Goal: Navigation & Orientation: Find specific page/section

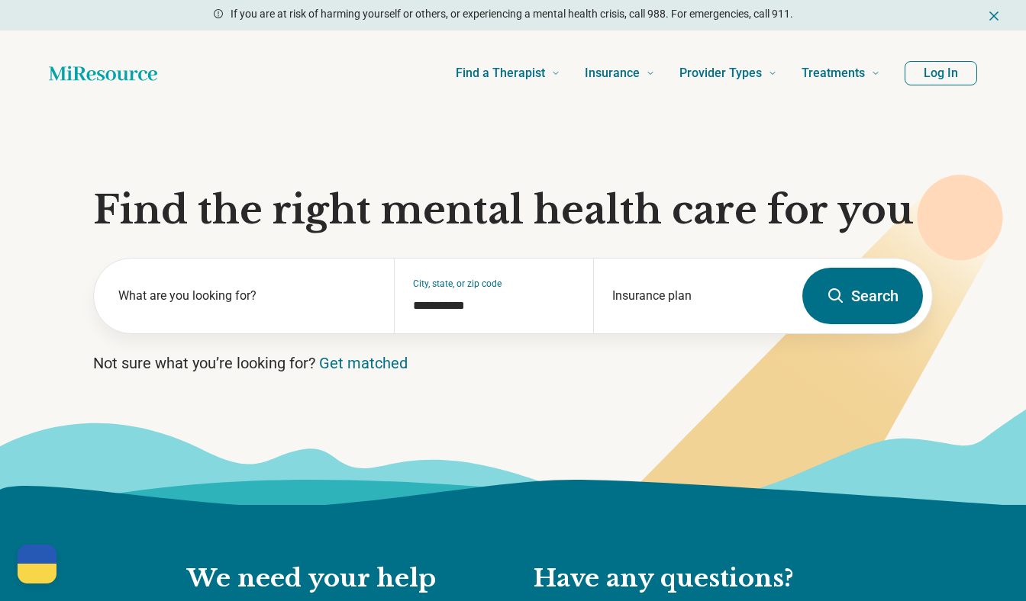
click at [940, 77] on button "Log In" at bounding box center [940, 73] width 73 height 24
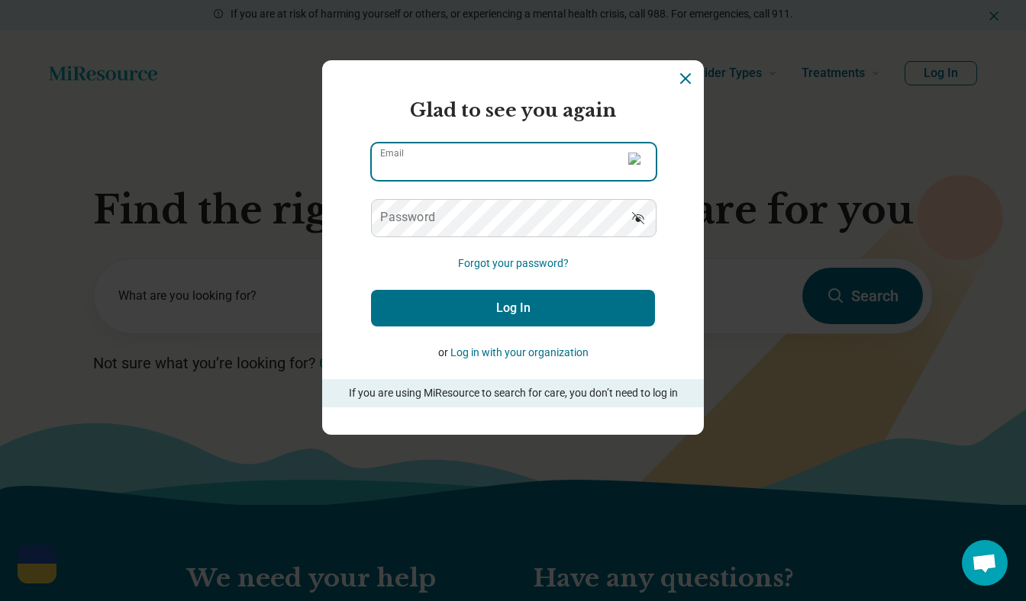
type input "**********"
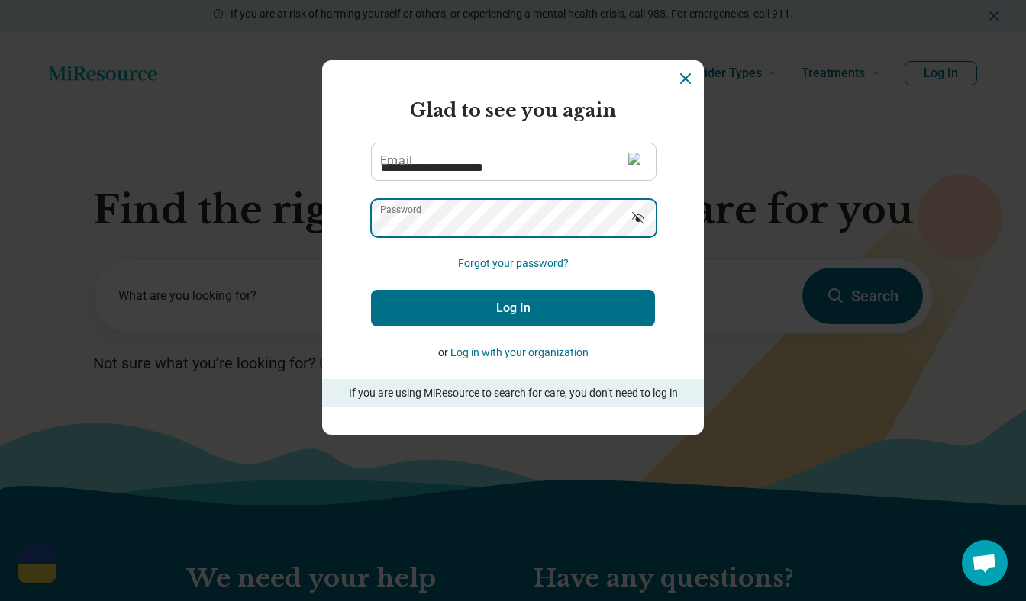
click at [513, 308] on button "Log In" at bounding box center [513, 308] width 284 height 37
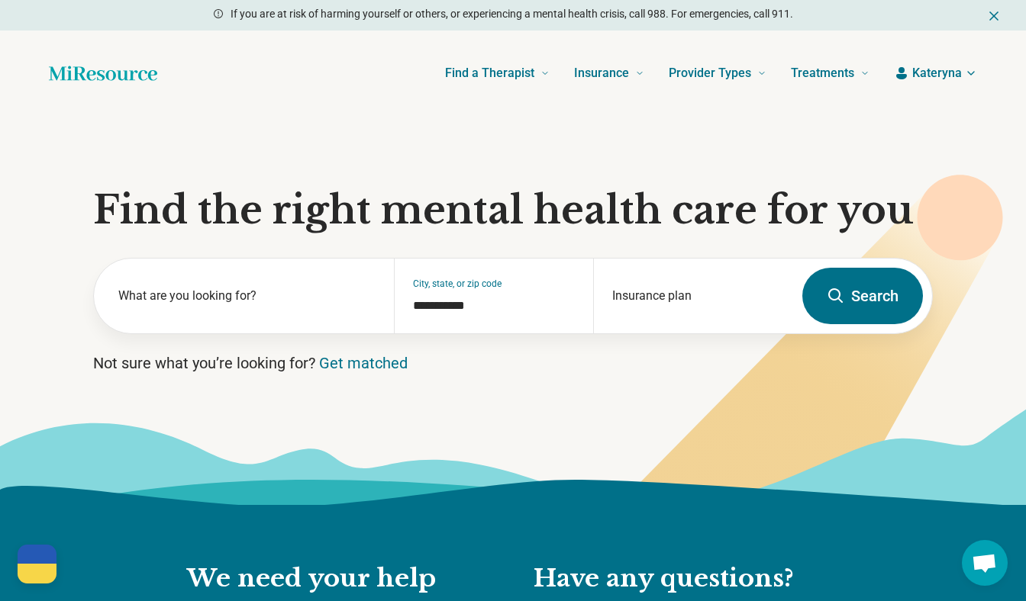
click at [28, 574] on div at bounding box center [37, 574] width 39 height 20
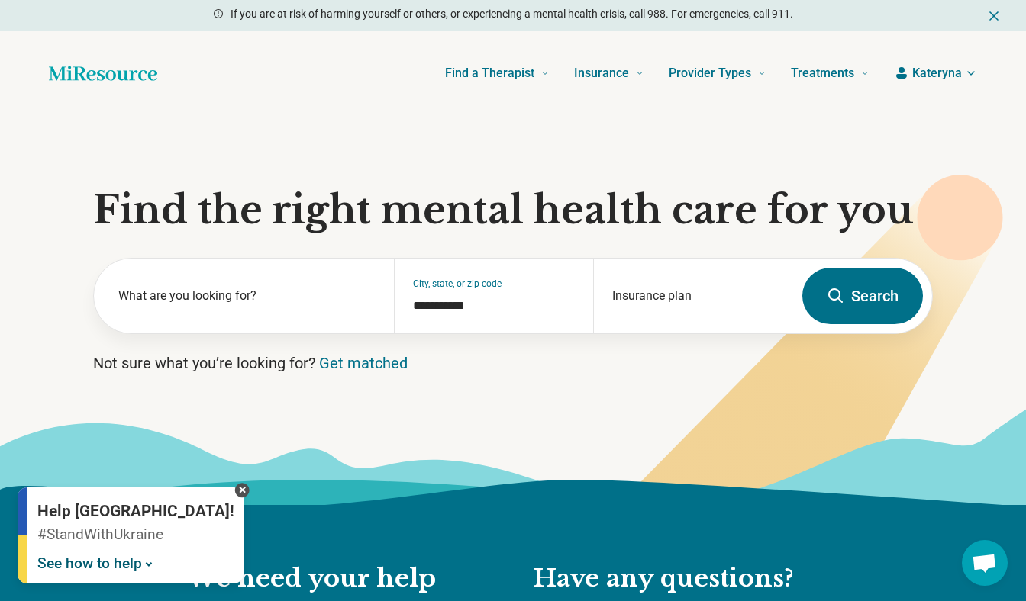
click at [81, 566] on link "See how to help" at bounding box center [96, 564] width 119 height 18
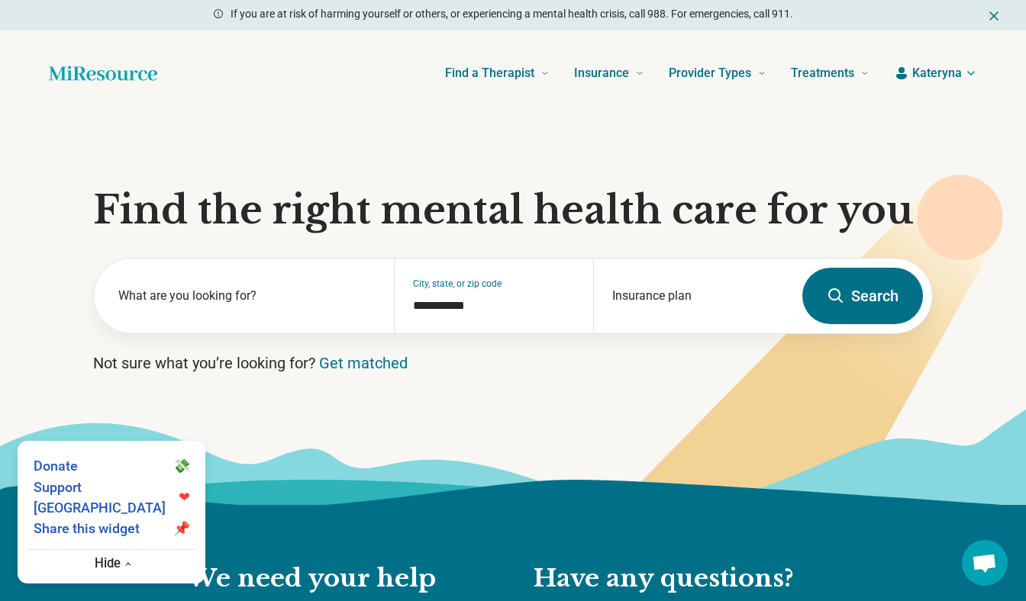
click at [403, 442] on icon at bounding box center [513, 456] width 1026 height 97
click at [941, 74] on span "Kateryna" at bounding box center [937, 73] width 50 height 18
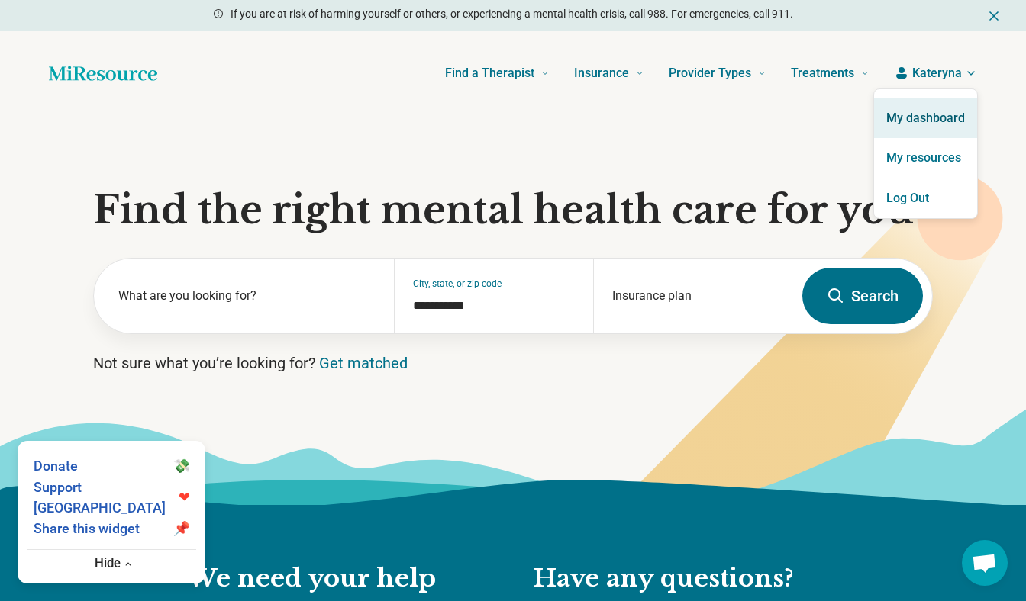
click at [936, 113] on link "My dashboard" at bounding box center [925, 118] width 103 height 40
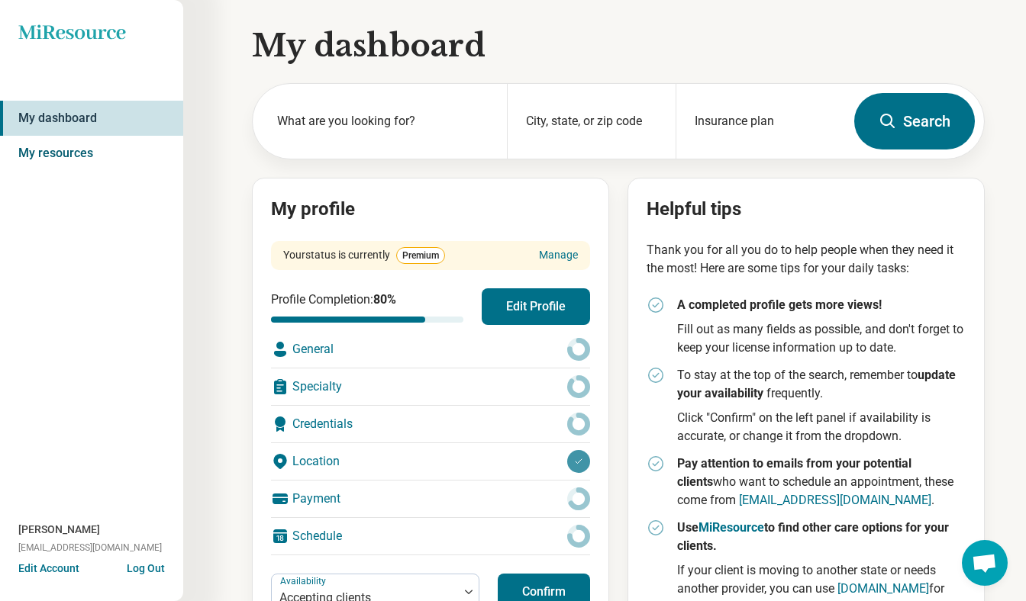
click at [75, 149] on link "My resources" at bounding box center [91, 153] width 183 height 35
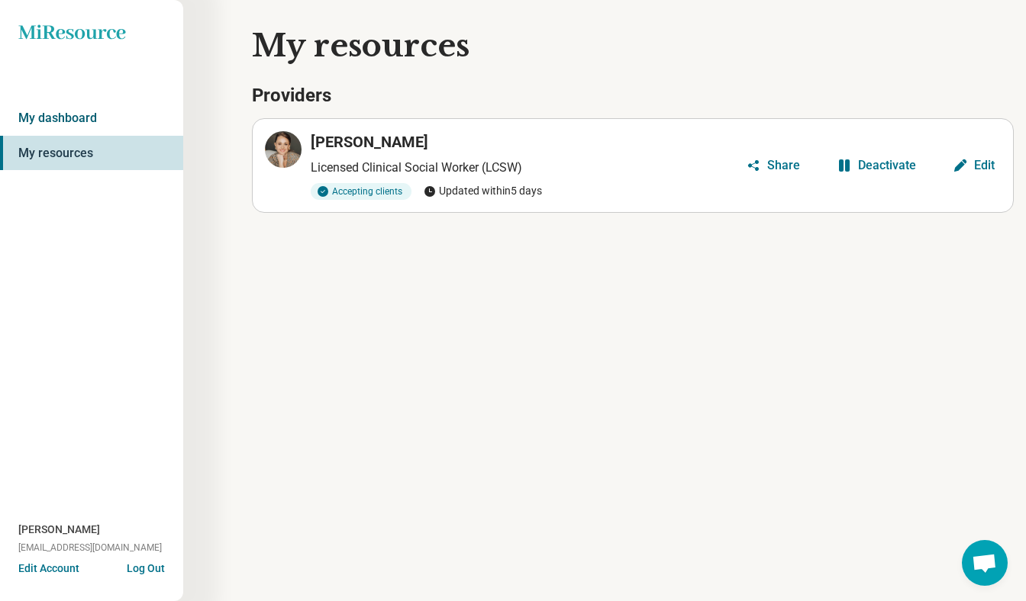
click at [124, 120] on link "My dashboard" at bounding box center [91, 118] width 183 height 35
